Goal: Find specific page/section: Find specific page/section

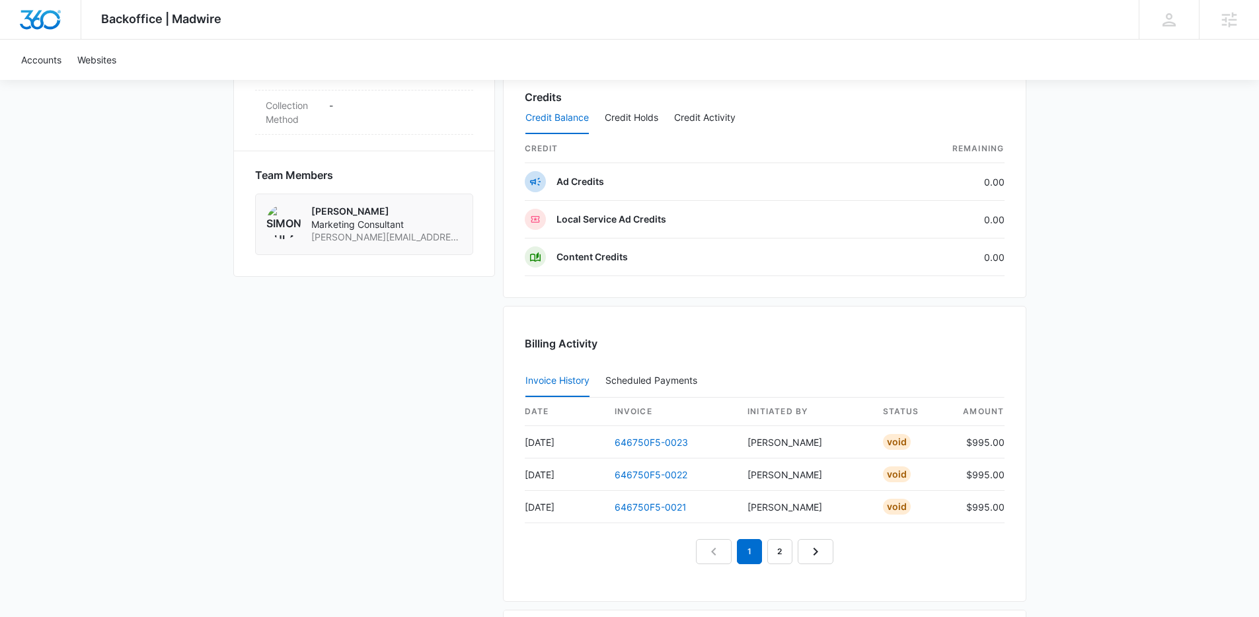
scroll to position [1072, 0]
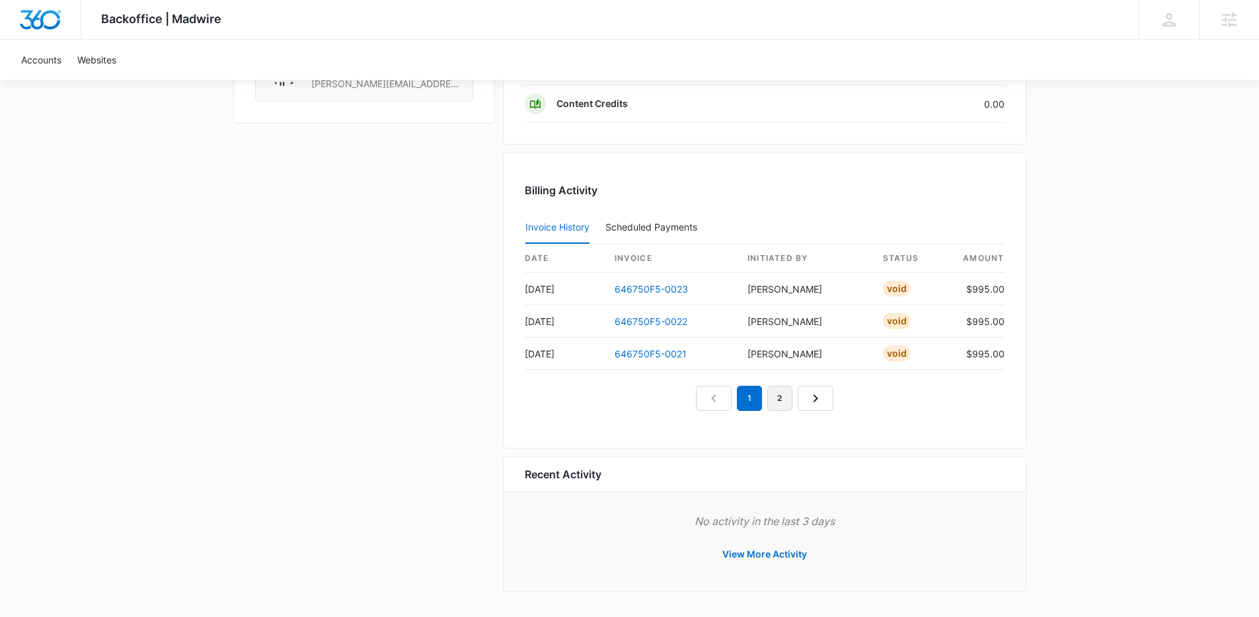
click at [778, 402] on link "2" at bounding box center [779, 398] width 25 height 25
click at [800, 397] on link "3" at bounding box center [794, 398] width 25 height 25
click at [754, 402] on link "2" at bounding box center [749, 398] width 25 height 25
click at [715, 401] on link "1" at bounding box center [718, 398] width 25 height 25
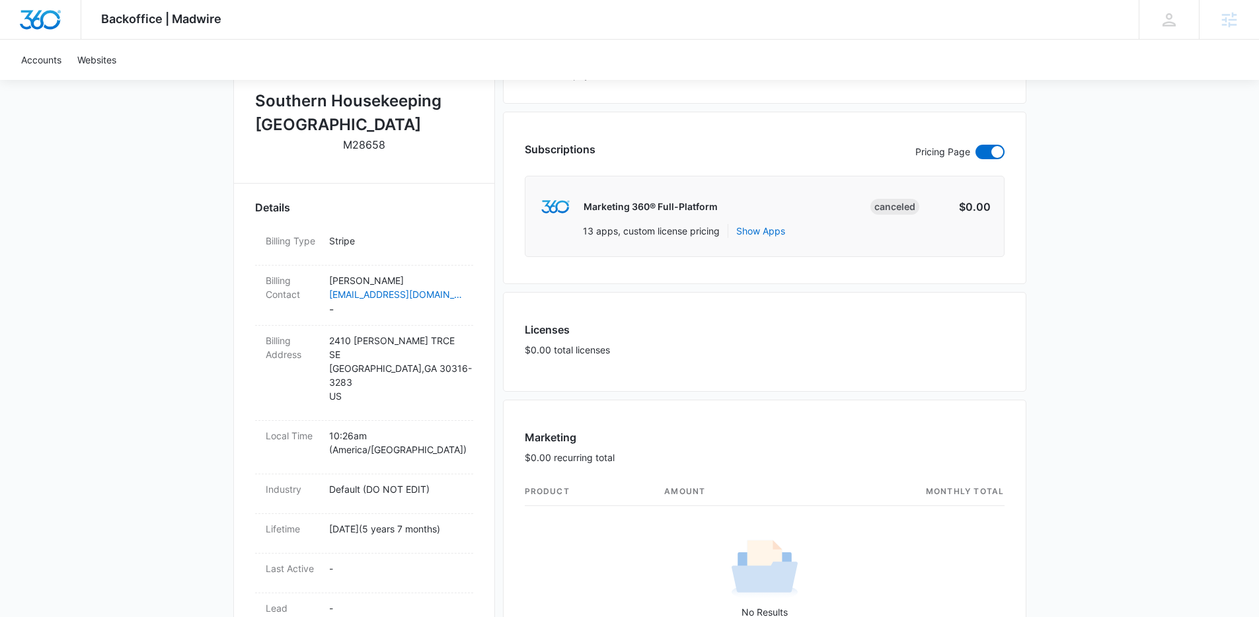
scroll to position [0, 0]
